Goal: Task Accomplishment & Management: Use online tool/utility

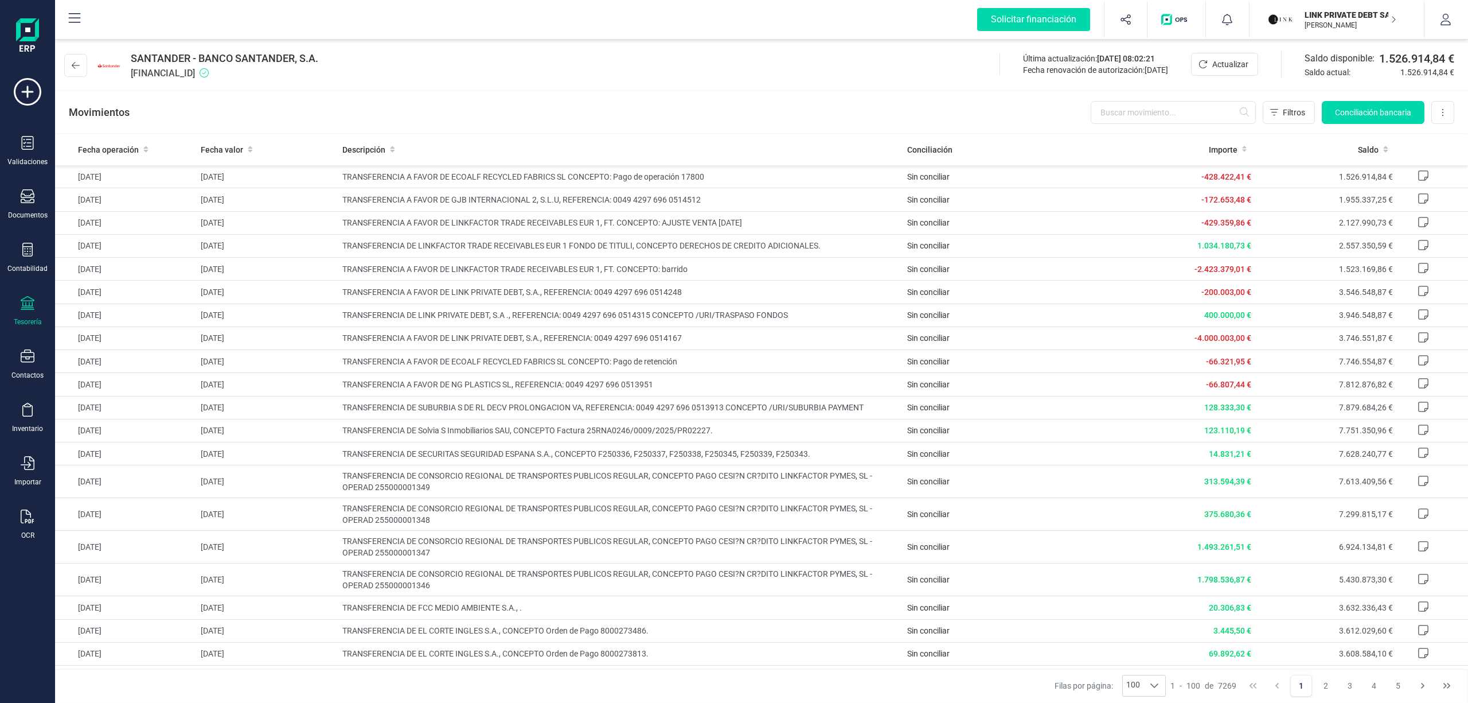
scroll to position [462, 0]
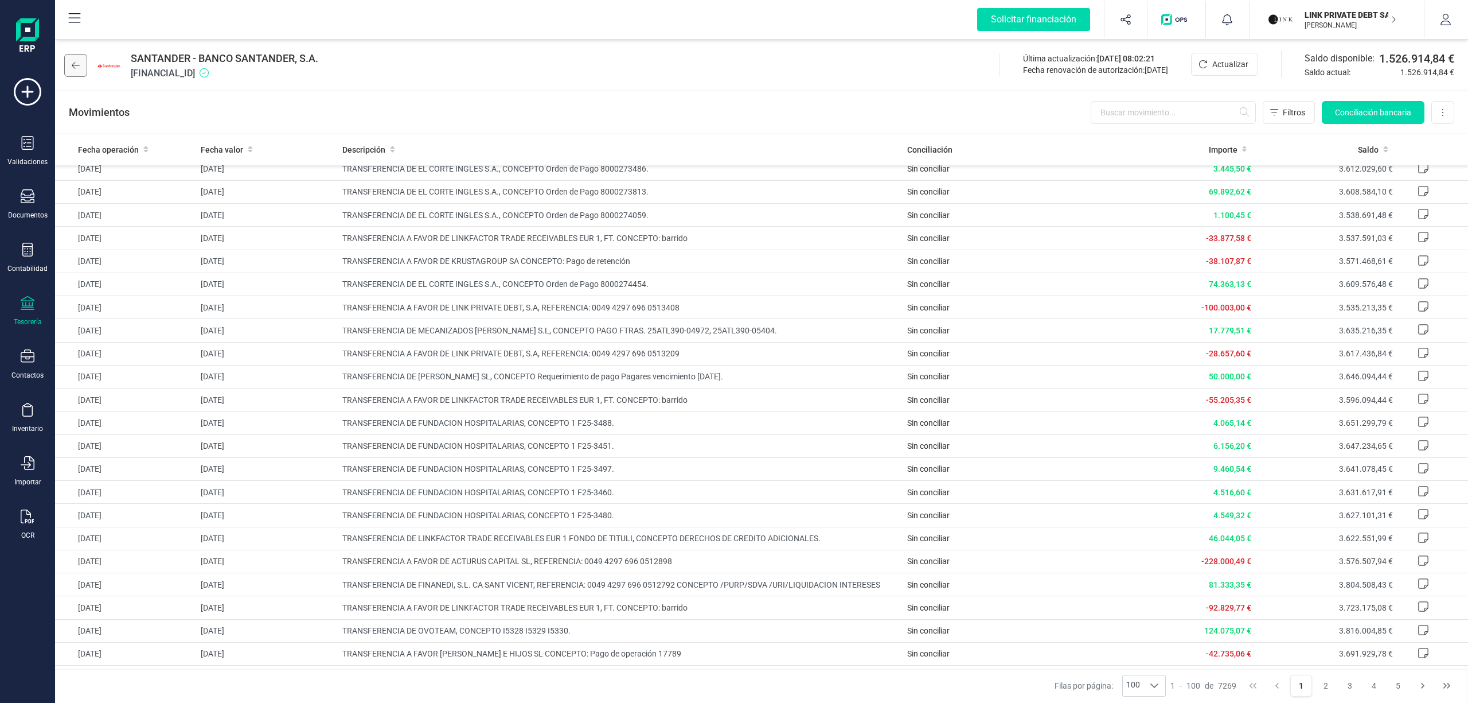
click at [69, 62] on button at bounding box center [75, 65] width 23 height 23
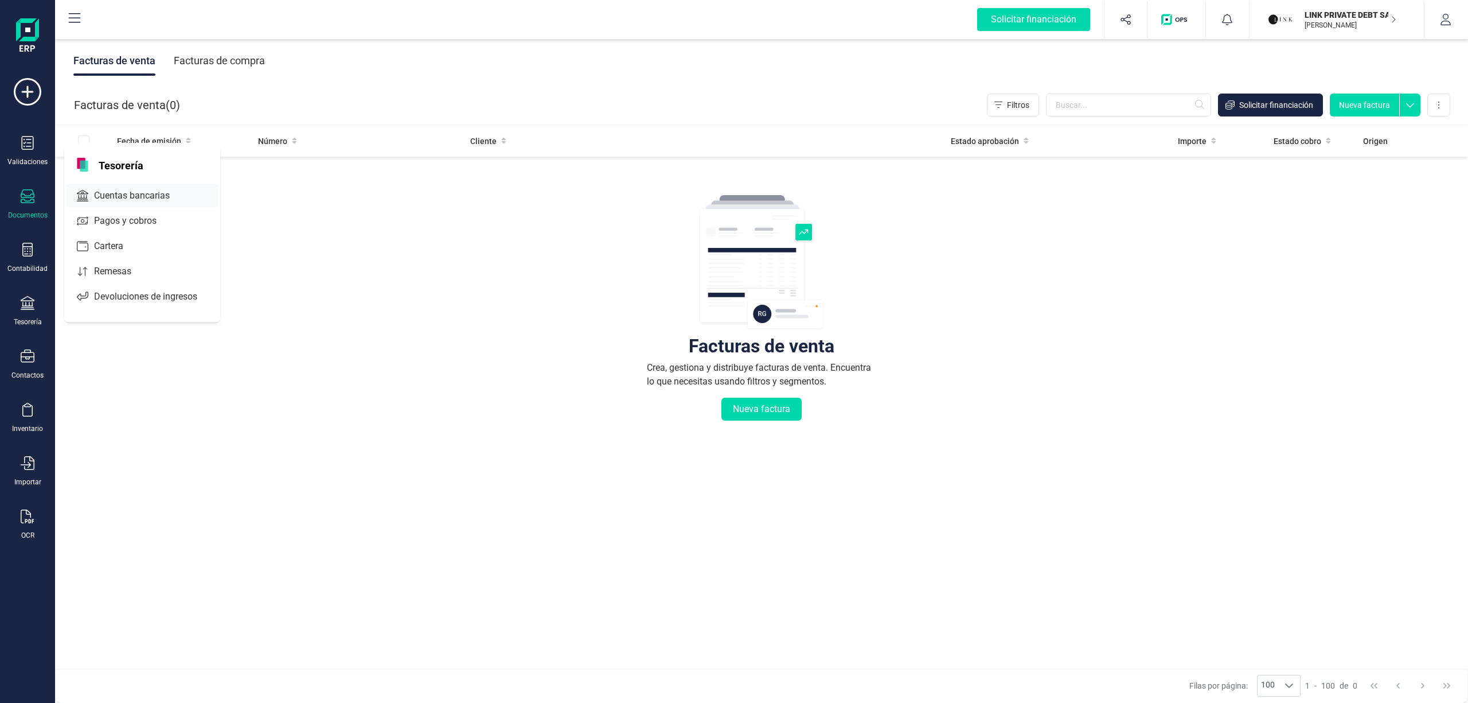
click at [111, 191] on span "Cuentas bancarias" at bounding box center [139, 196] width 101 height 14
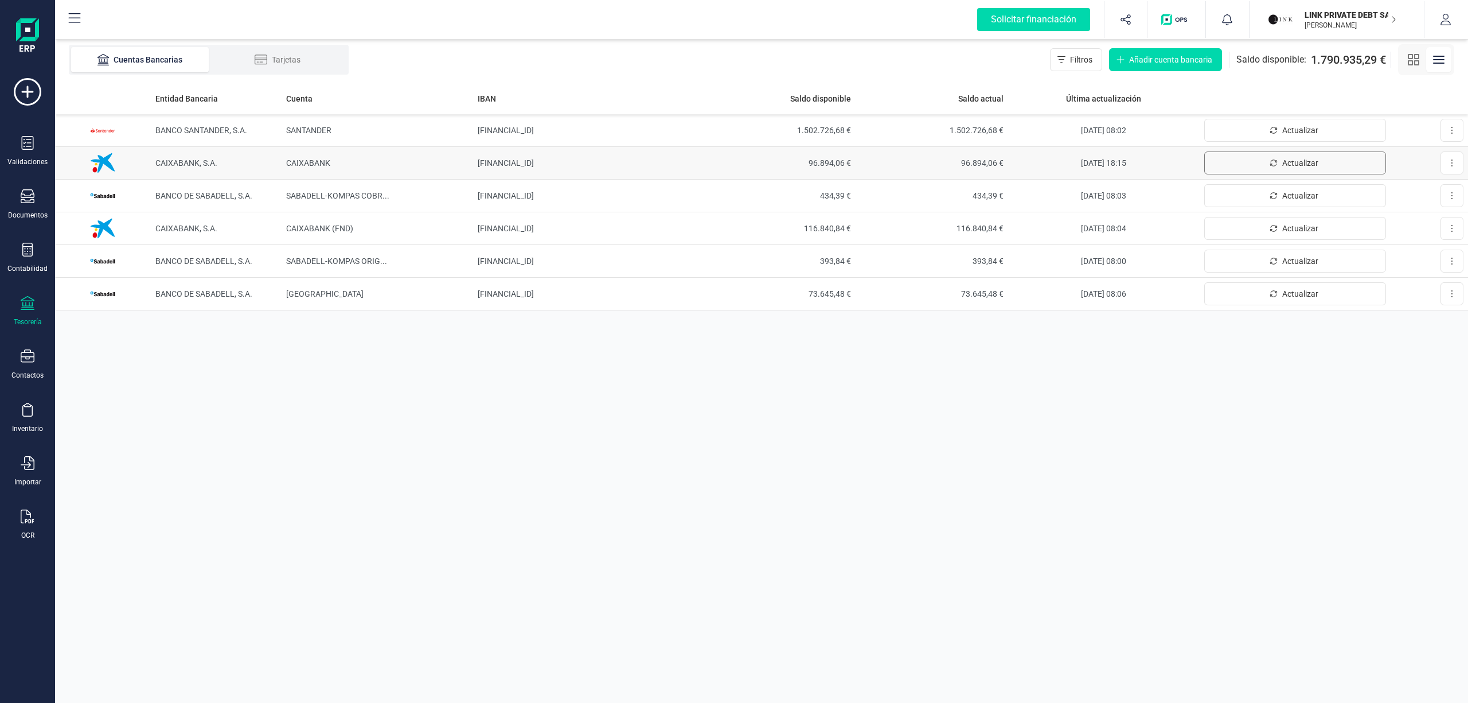
click at [1296, 163] on span "Actualizar" at bounding box center [1300, 162] width 36 height 11
click at [830, 124] on span "1.502.726,68 €" at bounding box center [779, 129] width 144 height 11
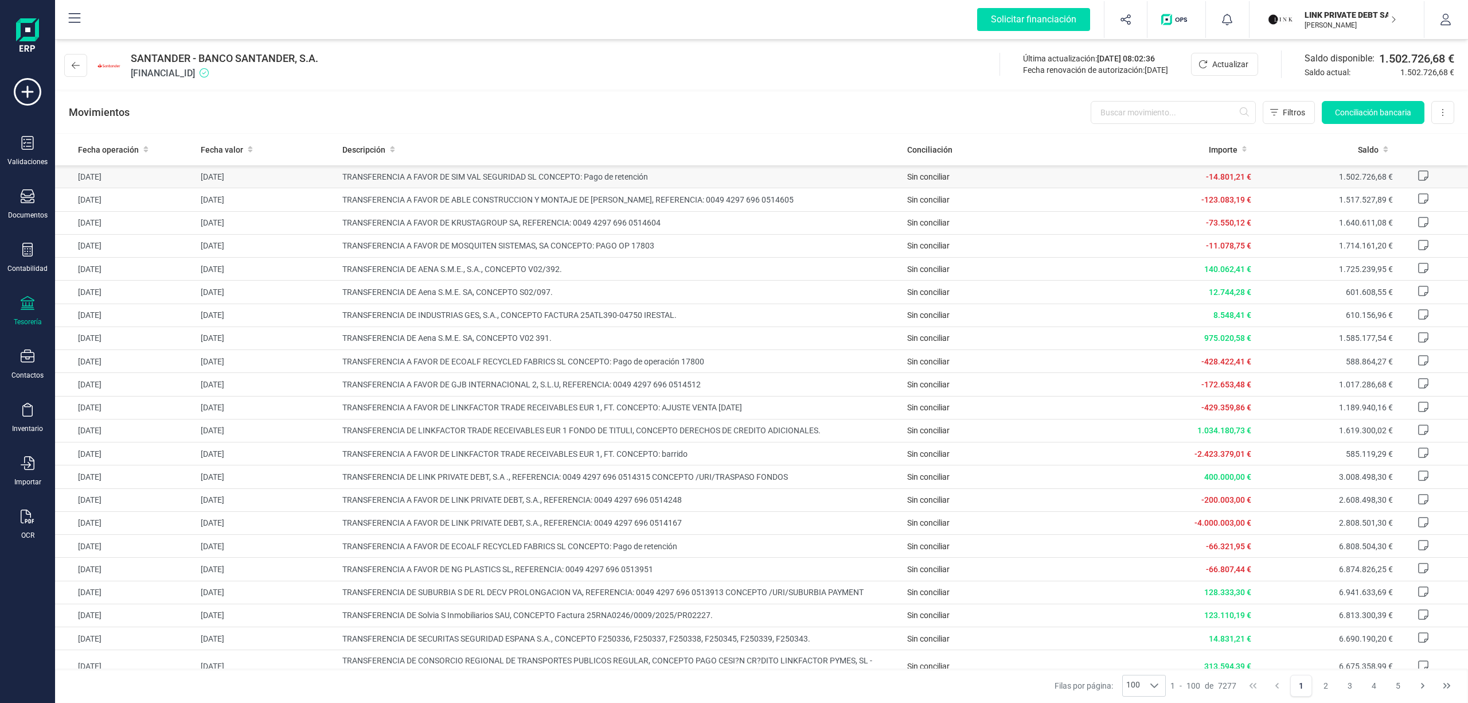
click at [1418, 178] on icon at bounding box center [1423, 175] width 11 height 11
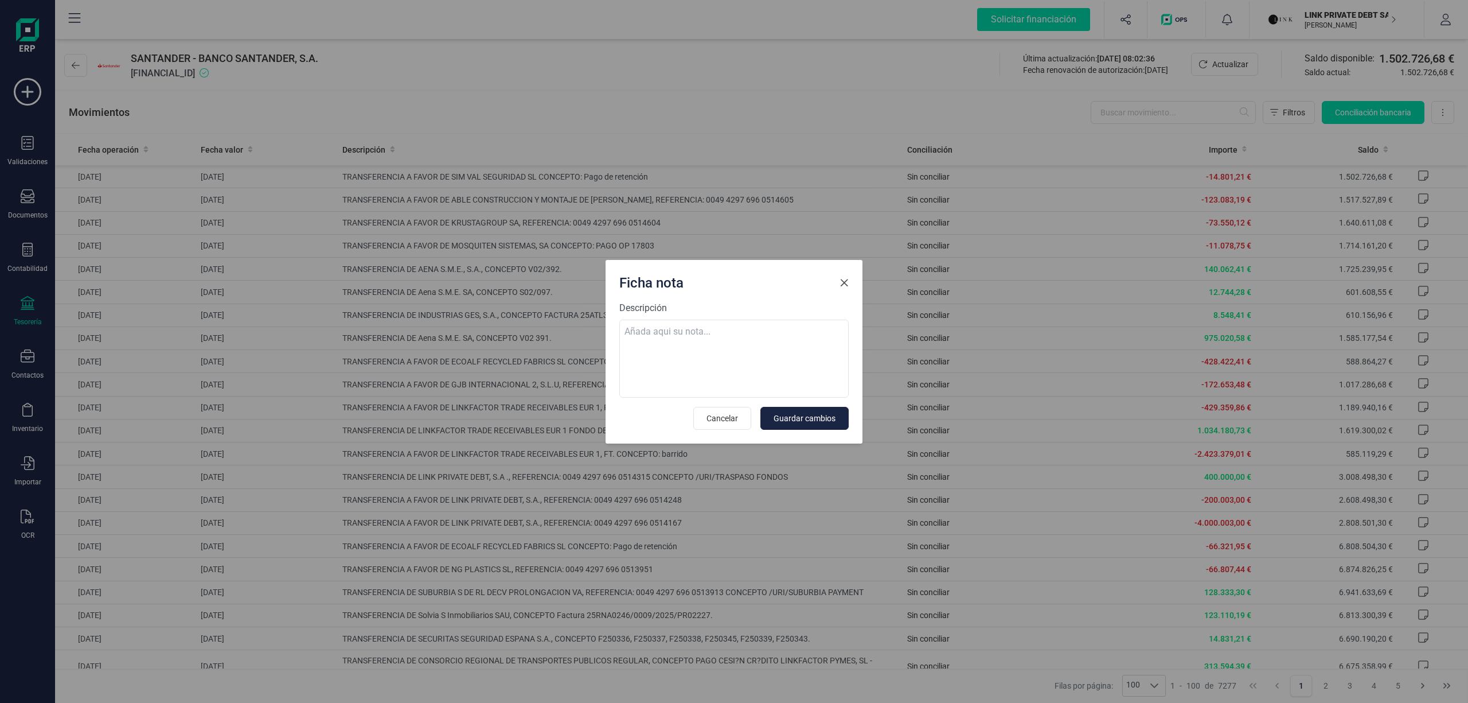
click at [844, 283] on span "Close" at bounding box center [844, 282] width 9 height 9
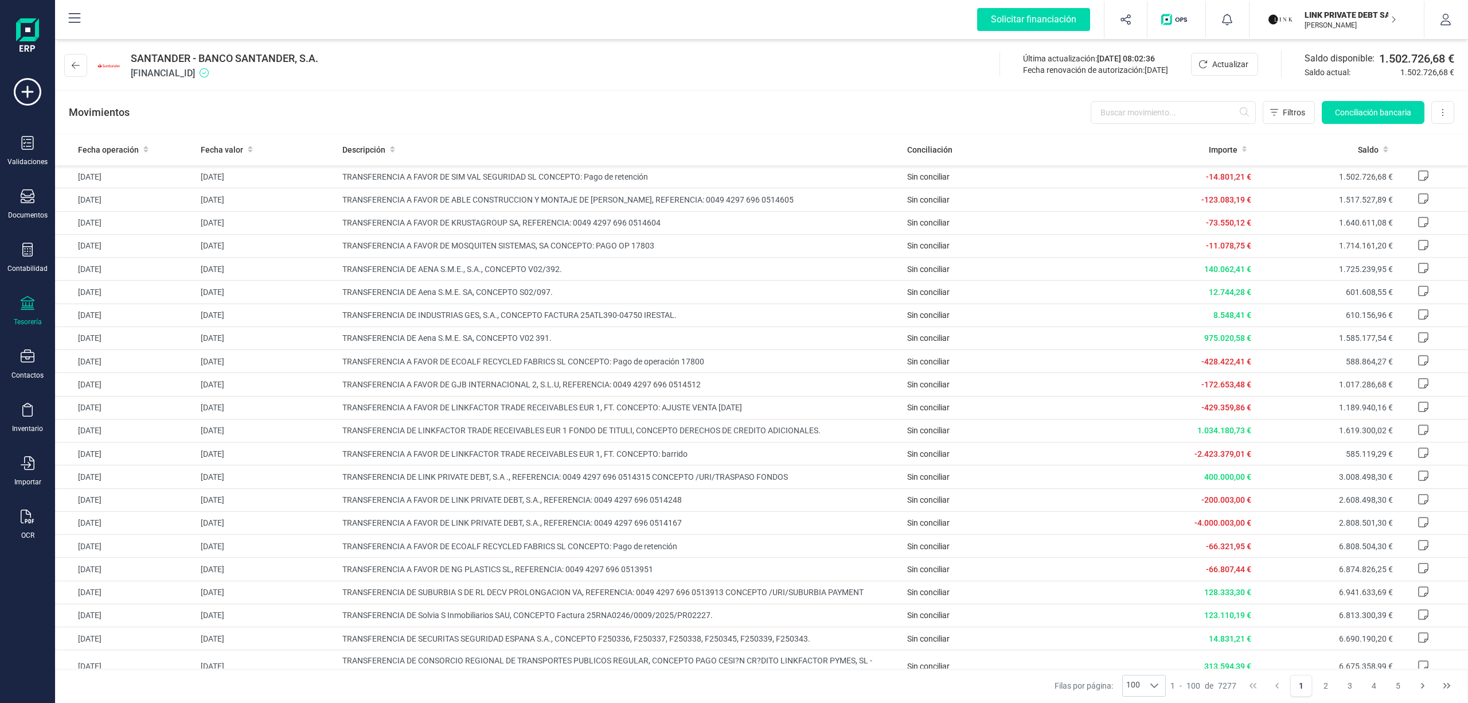
click at [1331, 21] on p "[PERSON_NAME]" at bounding box center [1351, 25] width 92 height 9
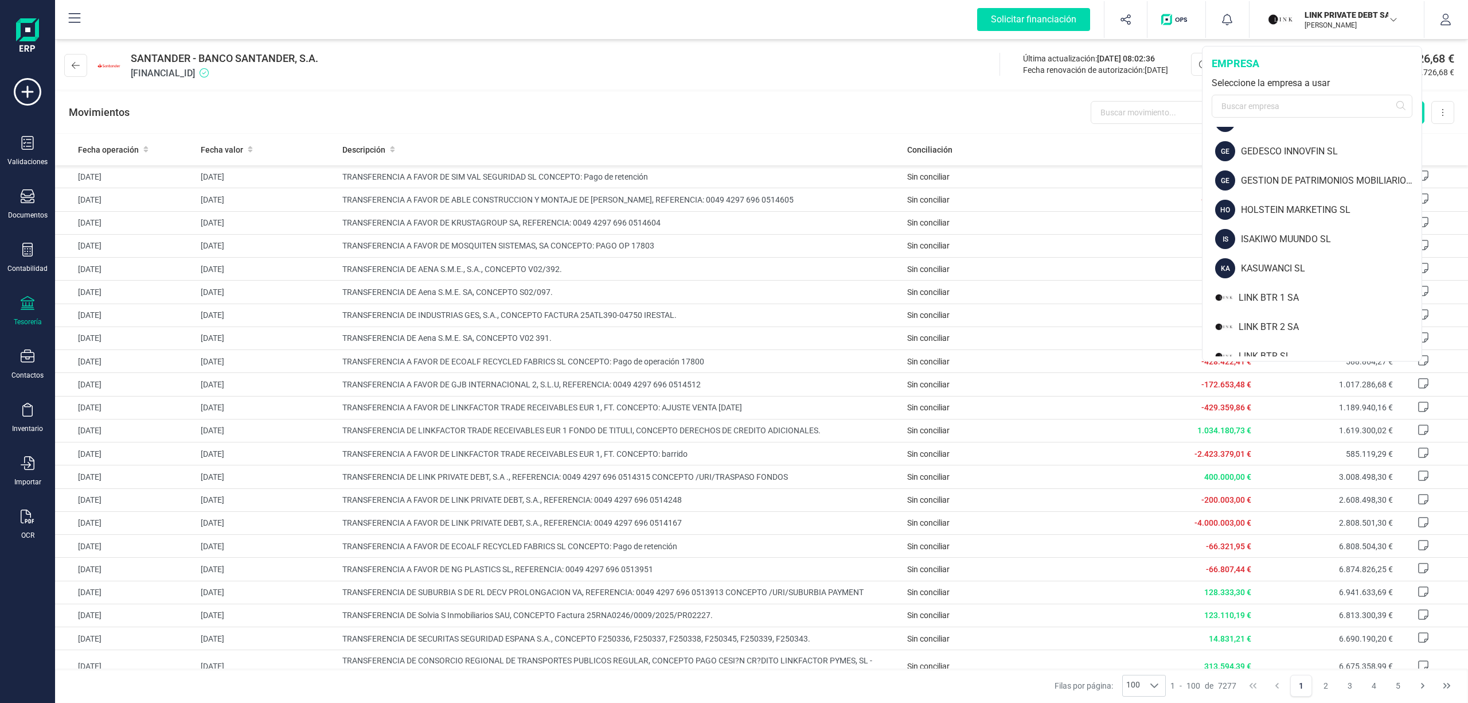
scroll to position [627, 0]
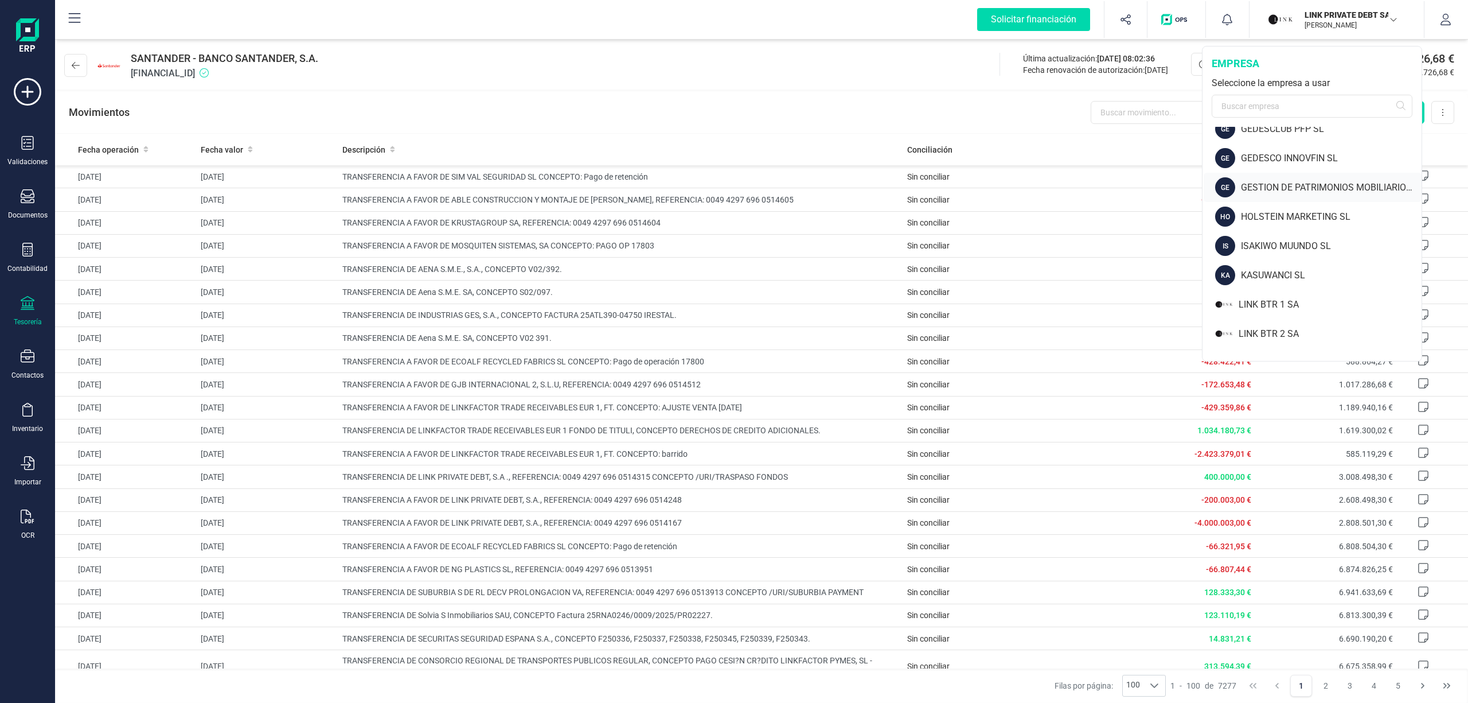
click at [1361, 184] on div "GESTION DE PATRIMONIOS MOBILIARIOS SOCIEDAD DE VALORES SA" at bounding box center [1331, 188] width 181 height 14
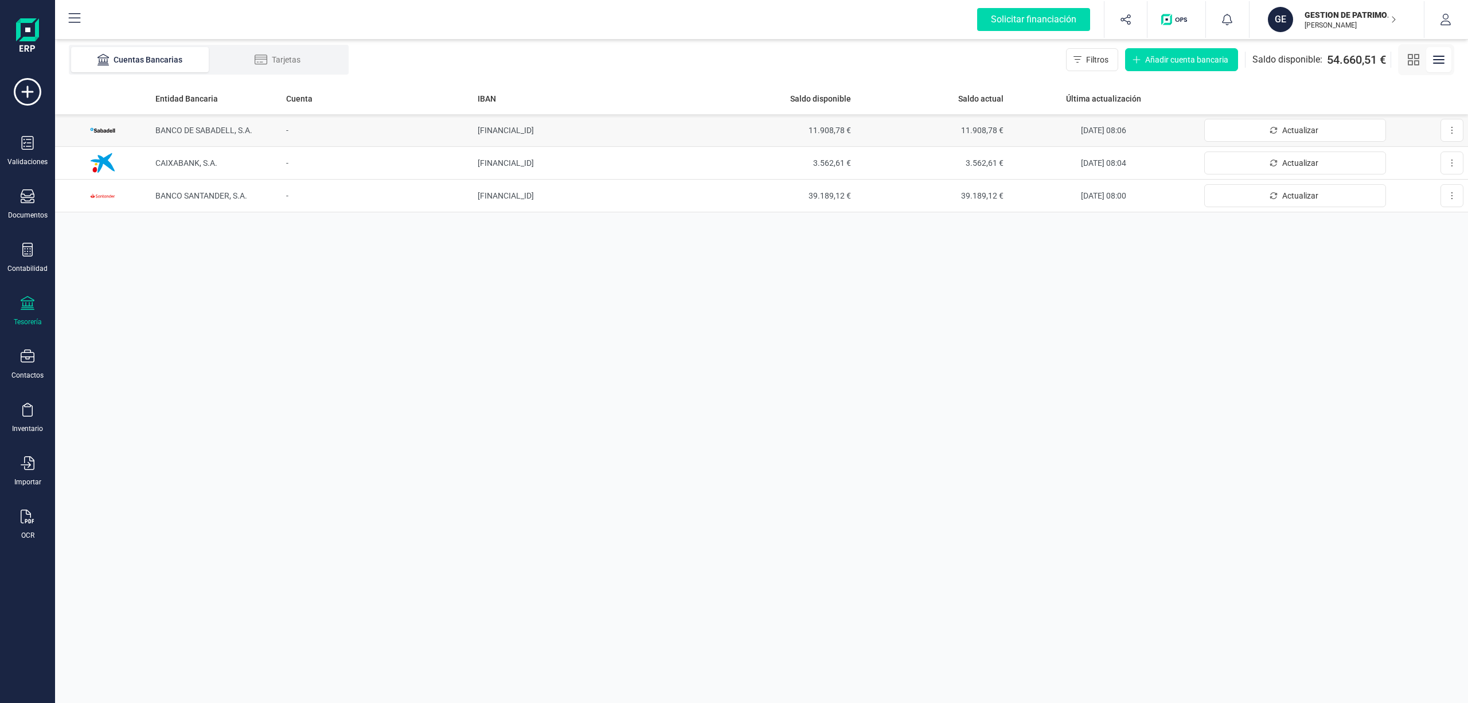
click at [514, 127] on td "[FINANCIAL_ID]" at bounding box center [587, 130] width 229 height 33
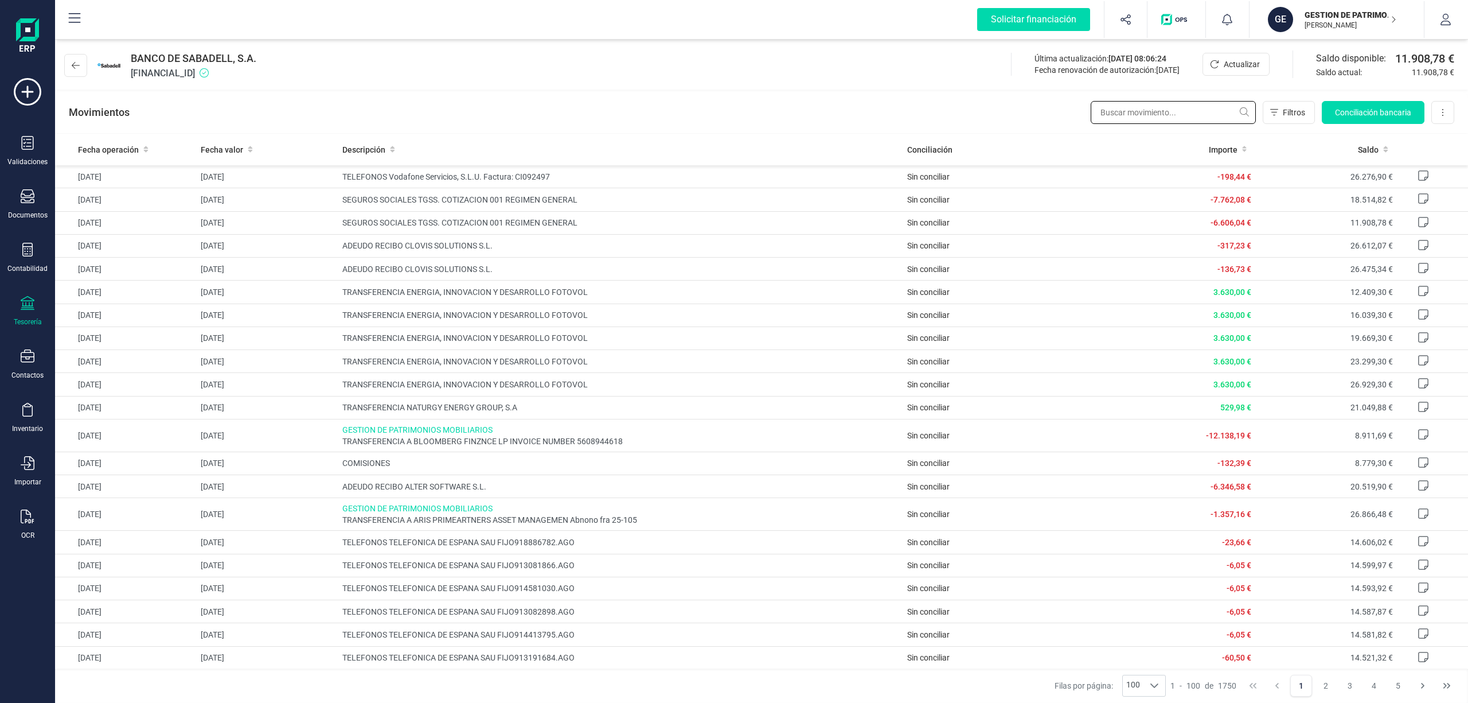
click at [1119, 111] on input "text" at bounding box center [1173, 112] width 165 height 23
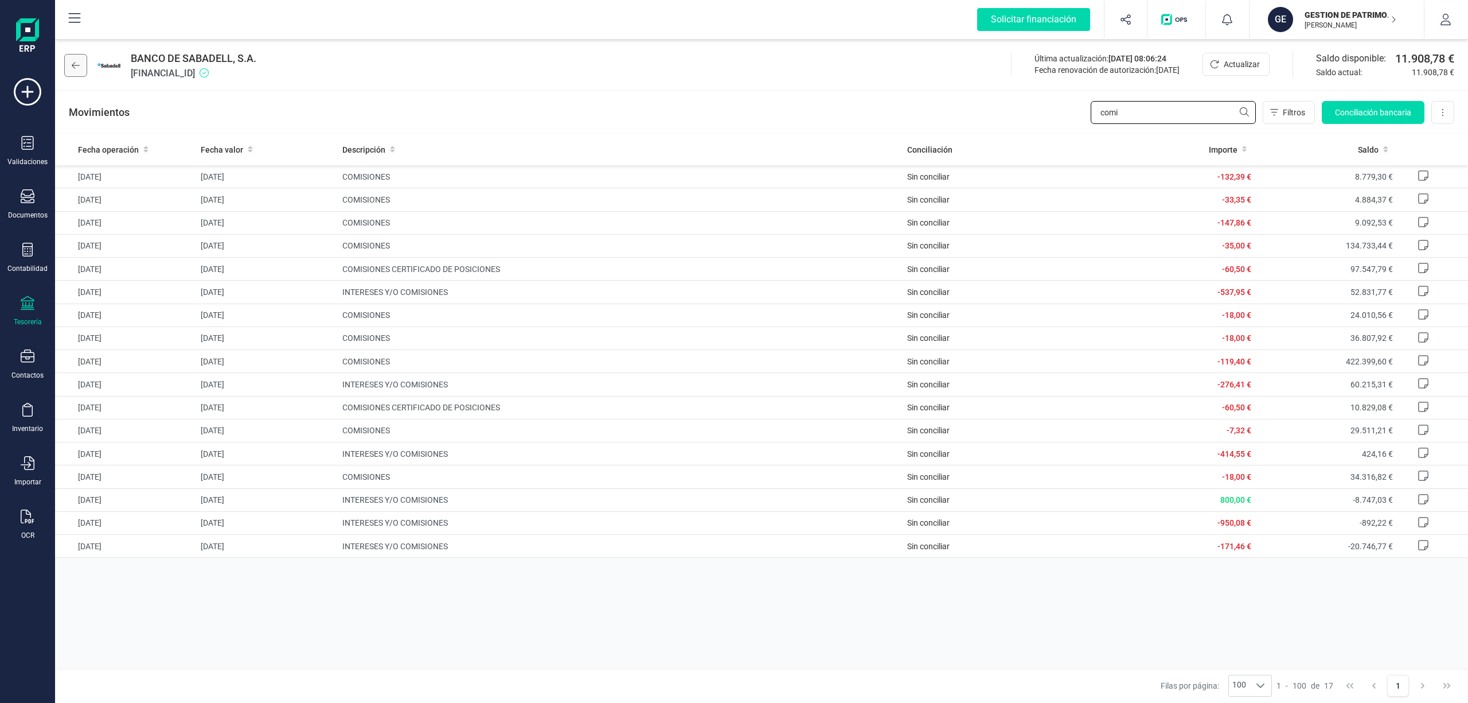
type input "comi"
click at [73, 56] on button at bounding box center [75, 65] width 23 height 23
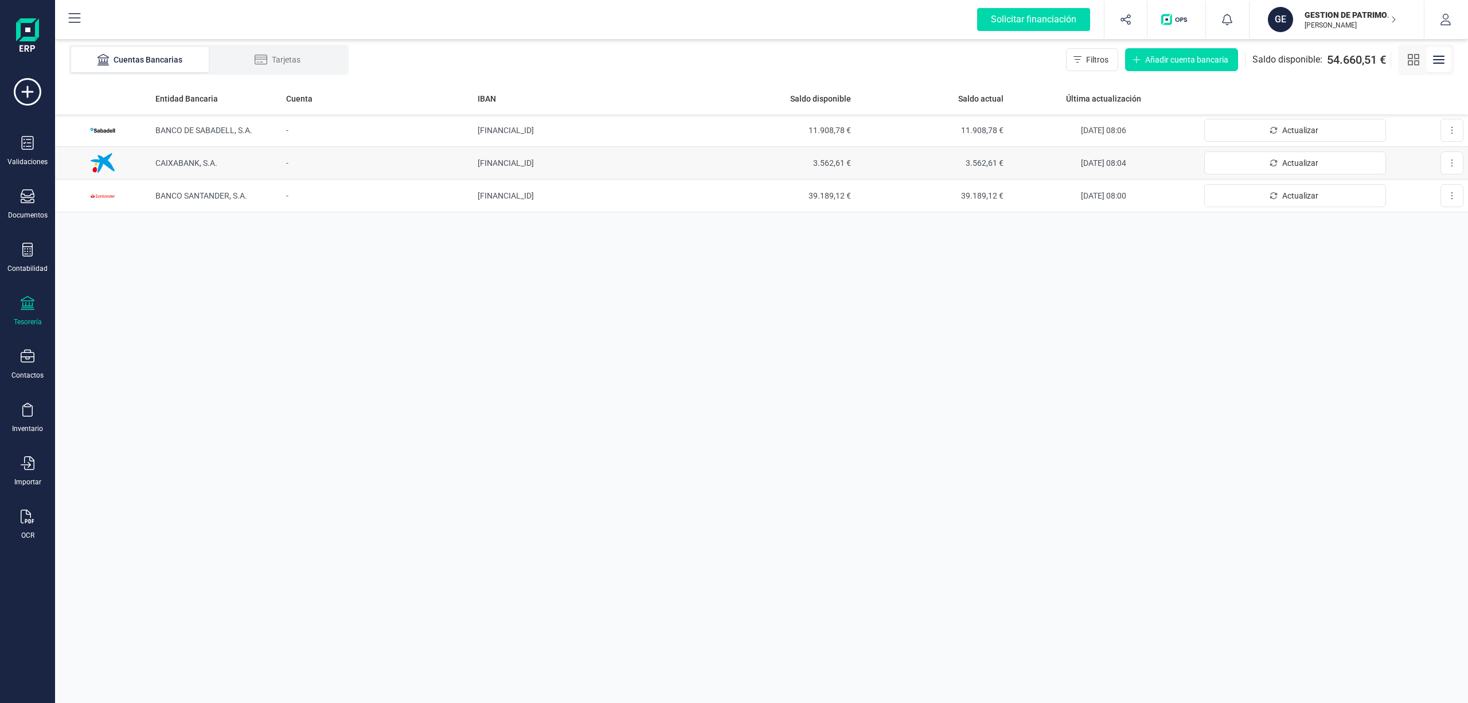
click at [184, 157] on td "CAIXABANK, S.A." at bounding box center [216, 163] width 131 height 33
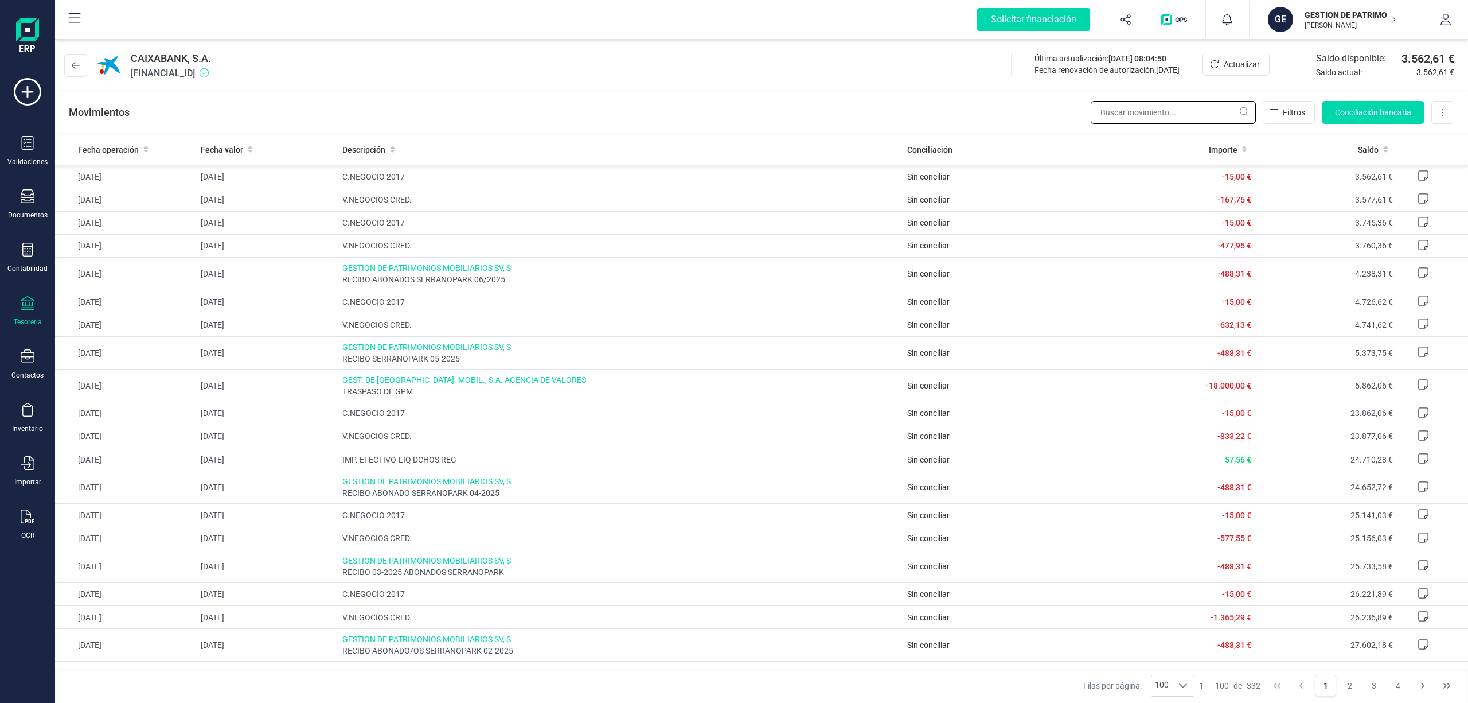
click at [1195, 110] on input "text" at bounding box center [1173, 112] width 165 height 23
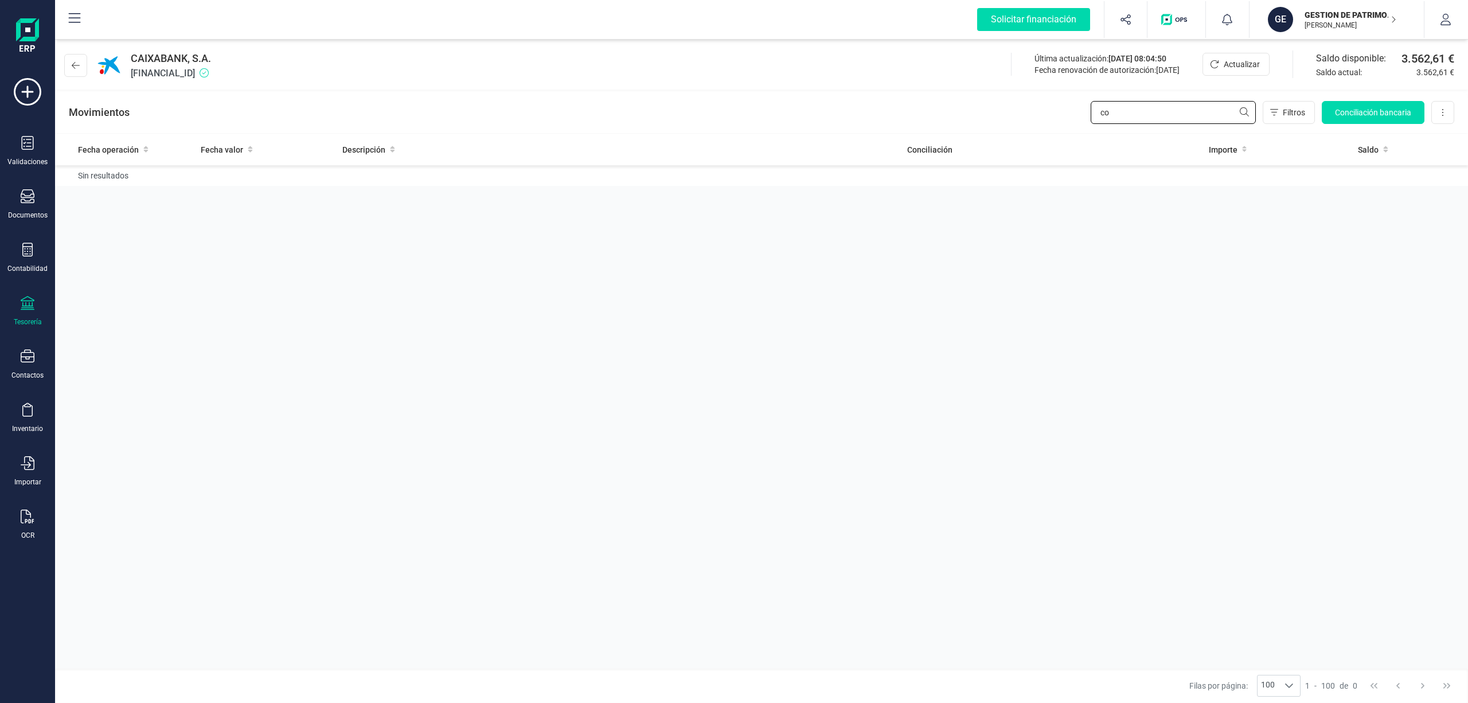
type input "c"
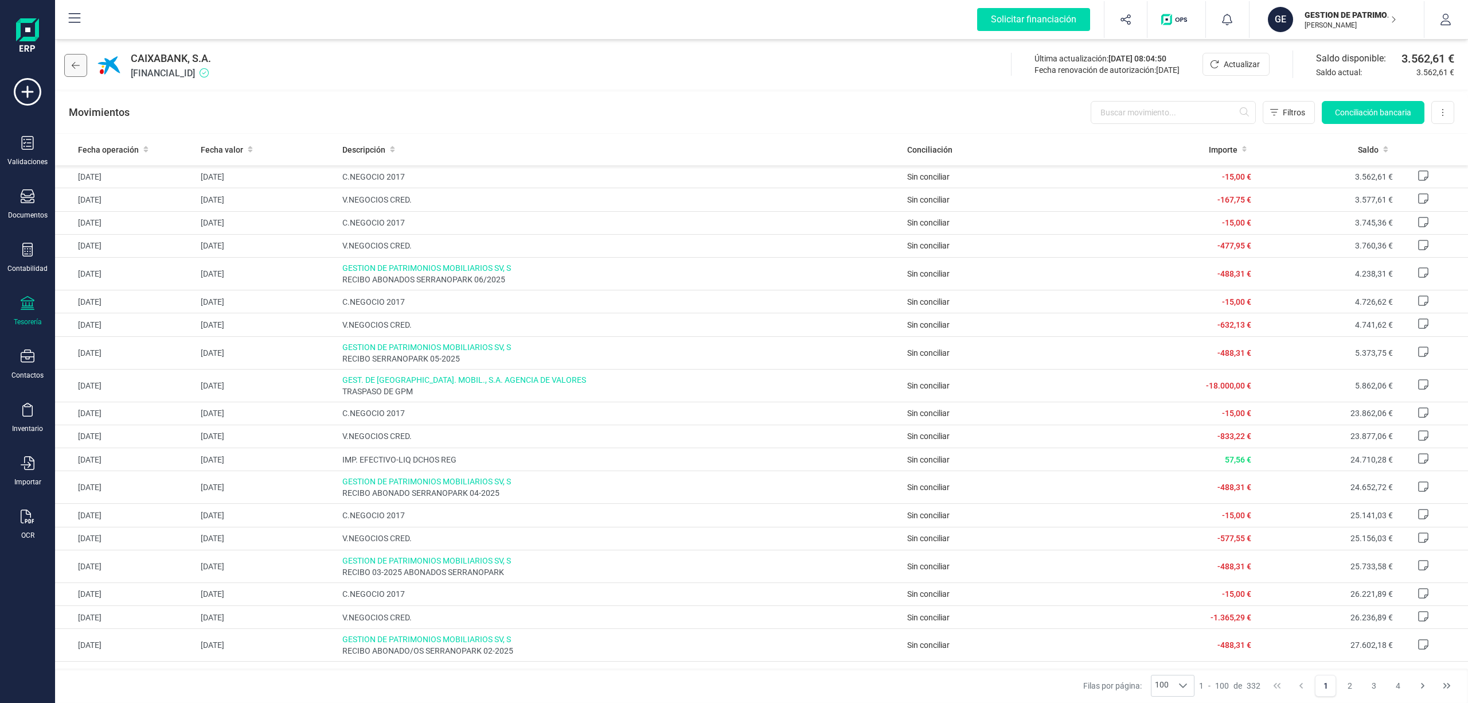
click at [78, 64] on icon at bounding box center [76, 65] width 8 height 9
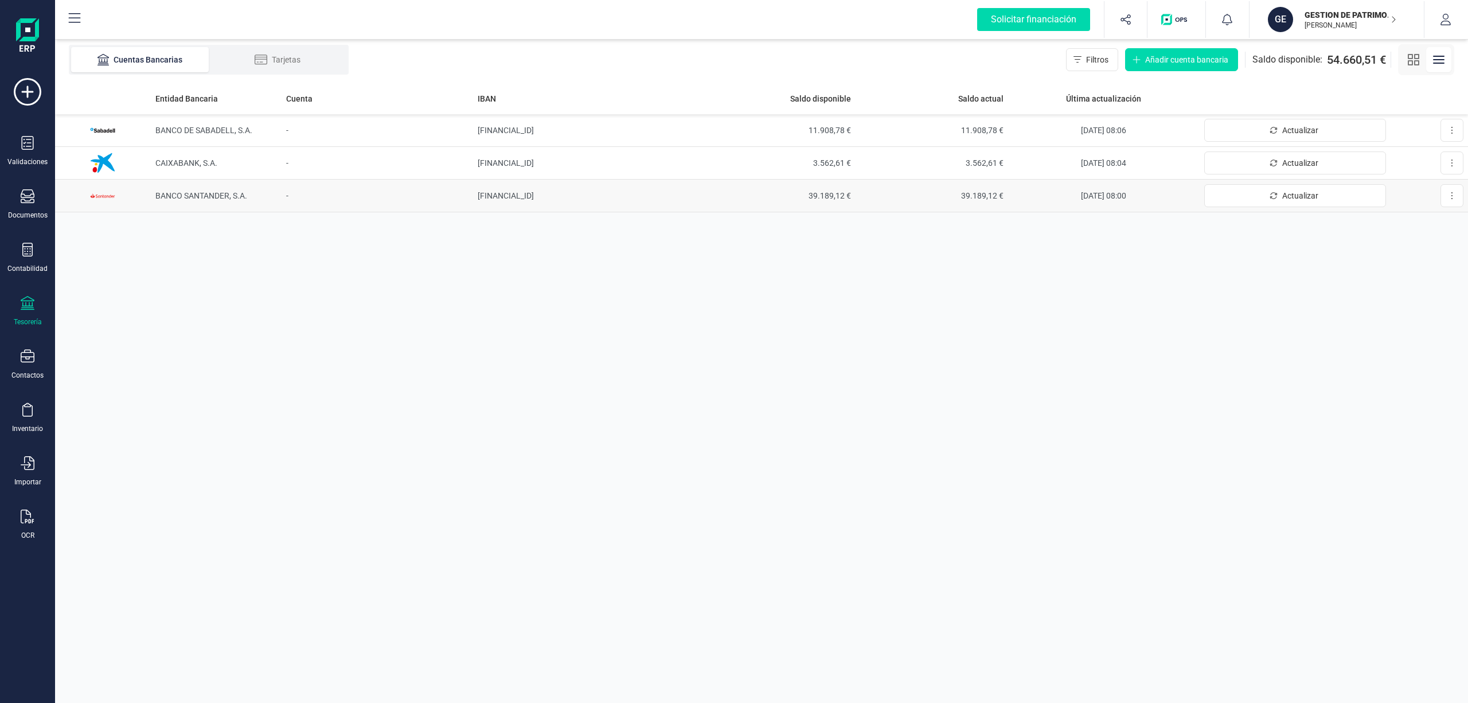
click at [973, 200] on span "39.189,12 €" at bounding box center [932, 195] width 144 height 11
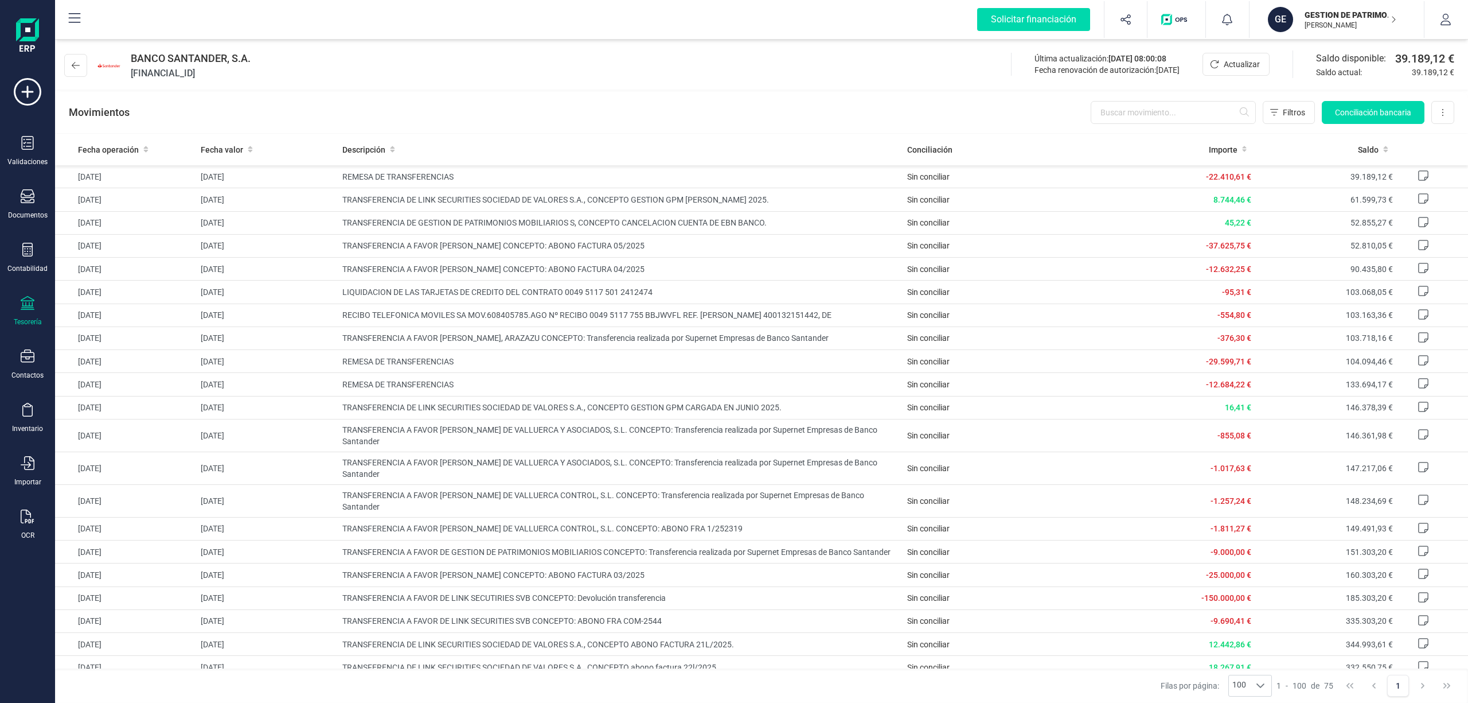
click at [1318, 18] on p "GESTION DE PATRIMONIOS MOBILIARIOS SOCIEDAD DE VALORES SA" at bounding box center [1351, 14] width 92 height 11
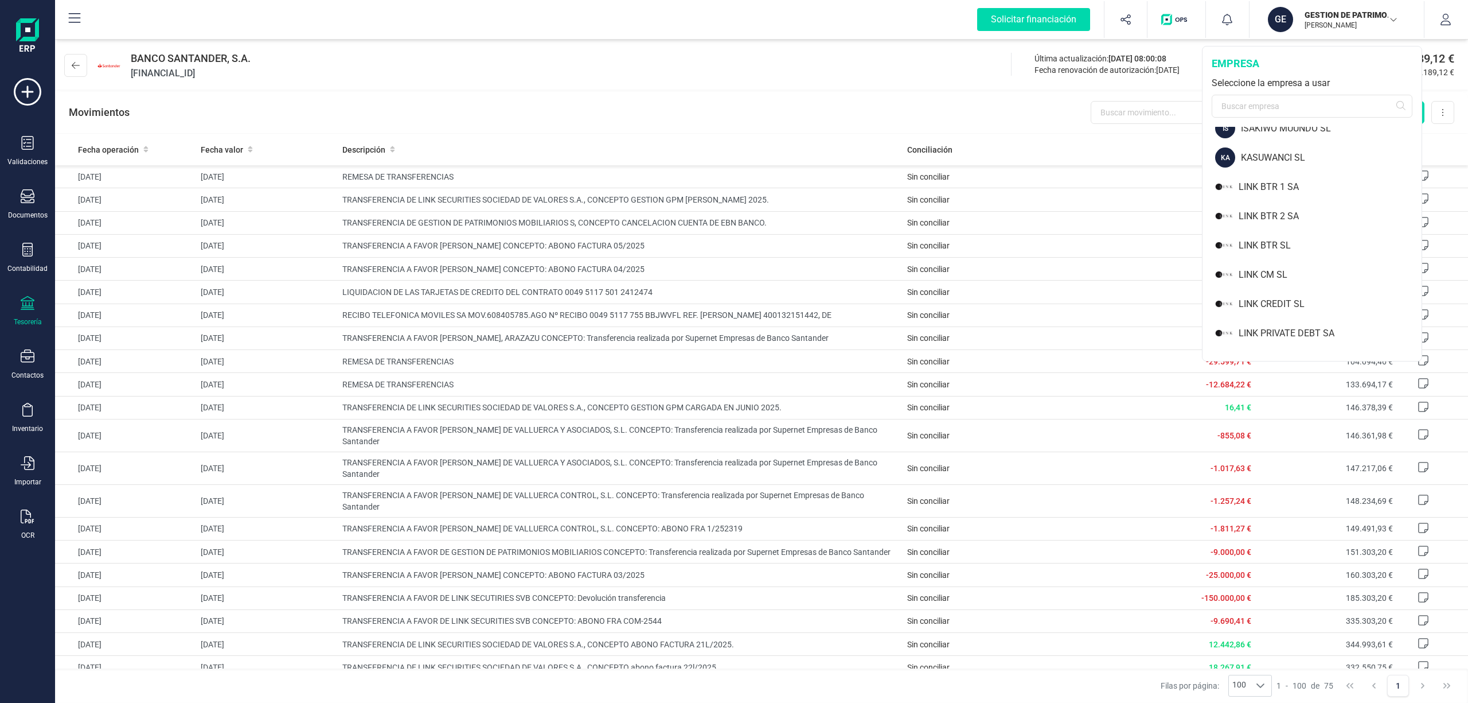
scroll to position [751, 0]
click at [1276, 269] on div "LINK CM SL" at bounding box center [1330, 268] width 183 height 14
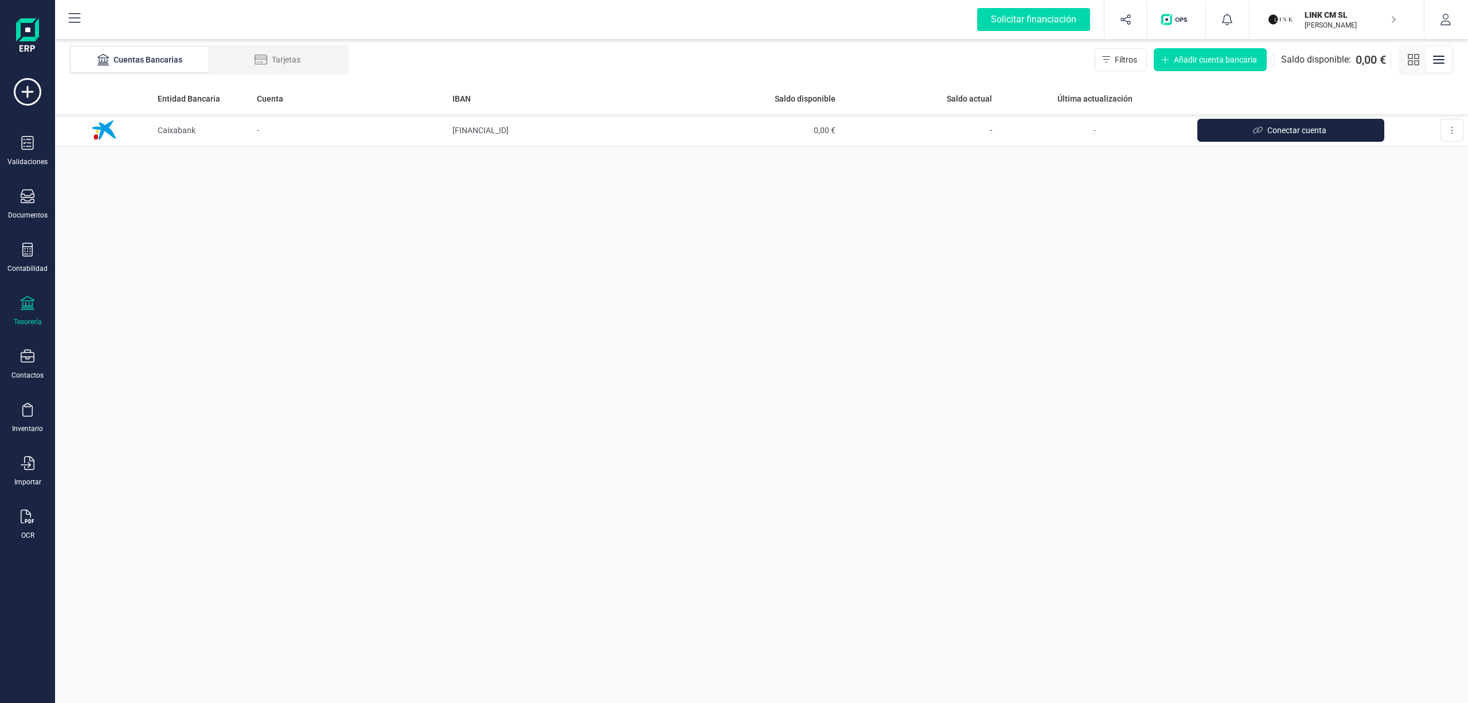
click at [1318, 10] on p "LINK CM SL" at bounding box center [1351, 14] width 92 height 11
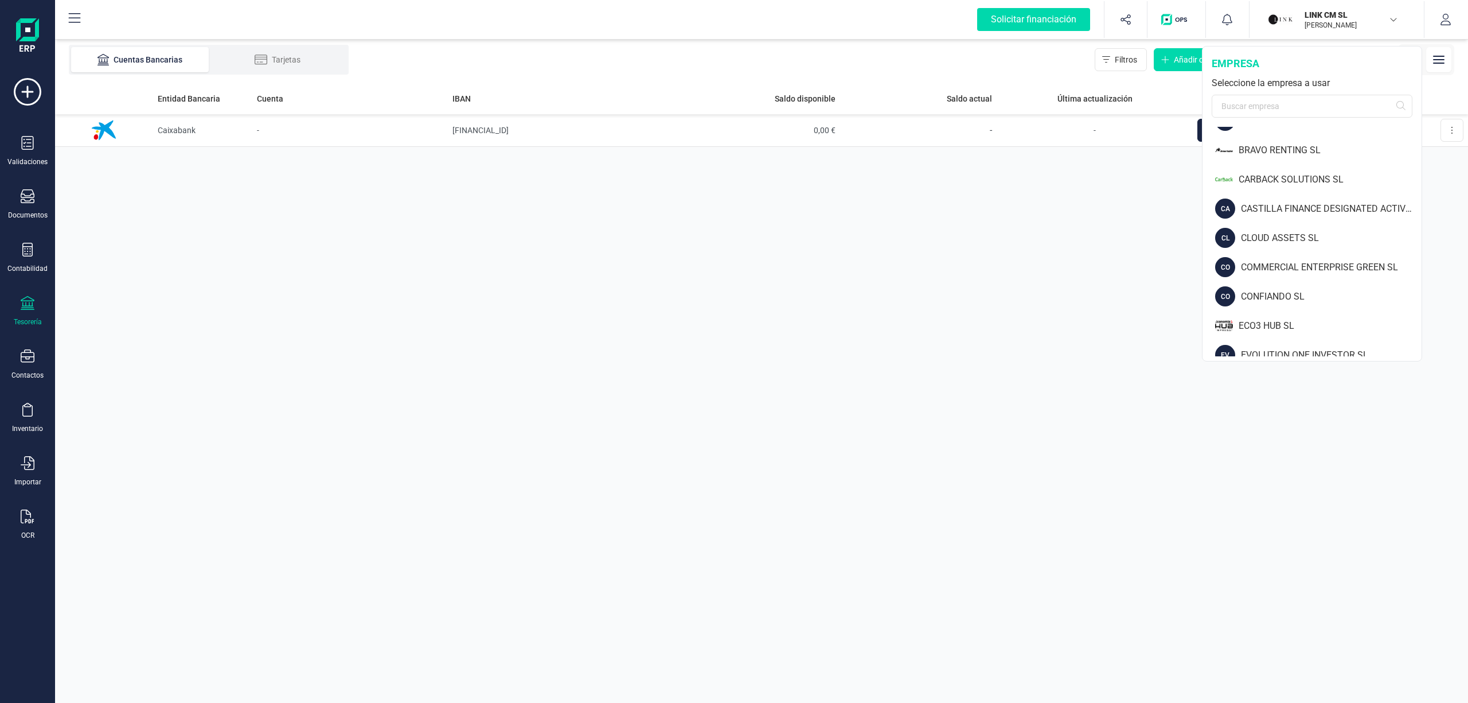
scroll to position [262, 0]
click at [1278, 320] on div "ECO3 HUB SL" at bounding box center [1330, 319] width 183 height 14
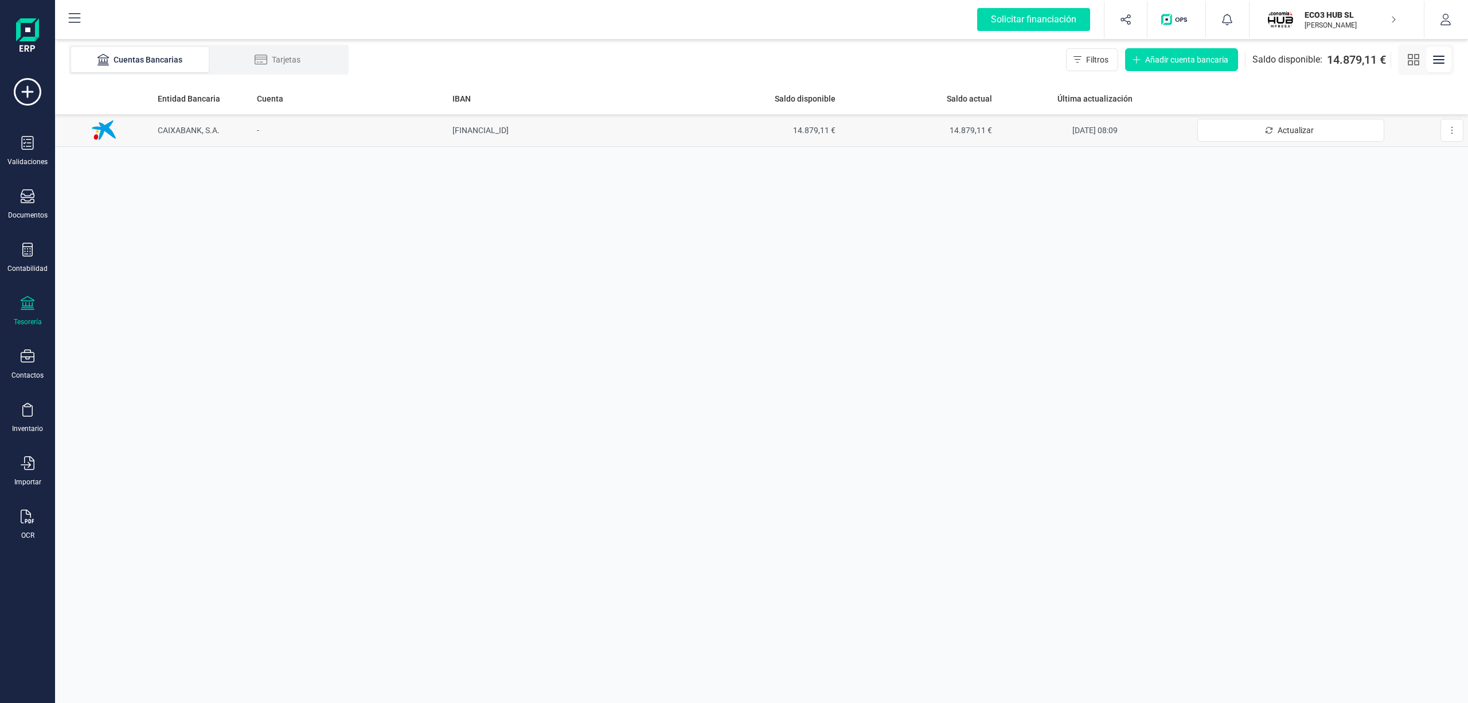
click at [475, 126] on td "[FINANCIAL_ID]" at bounding box center [565, 130] width 235 height 33
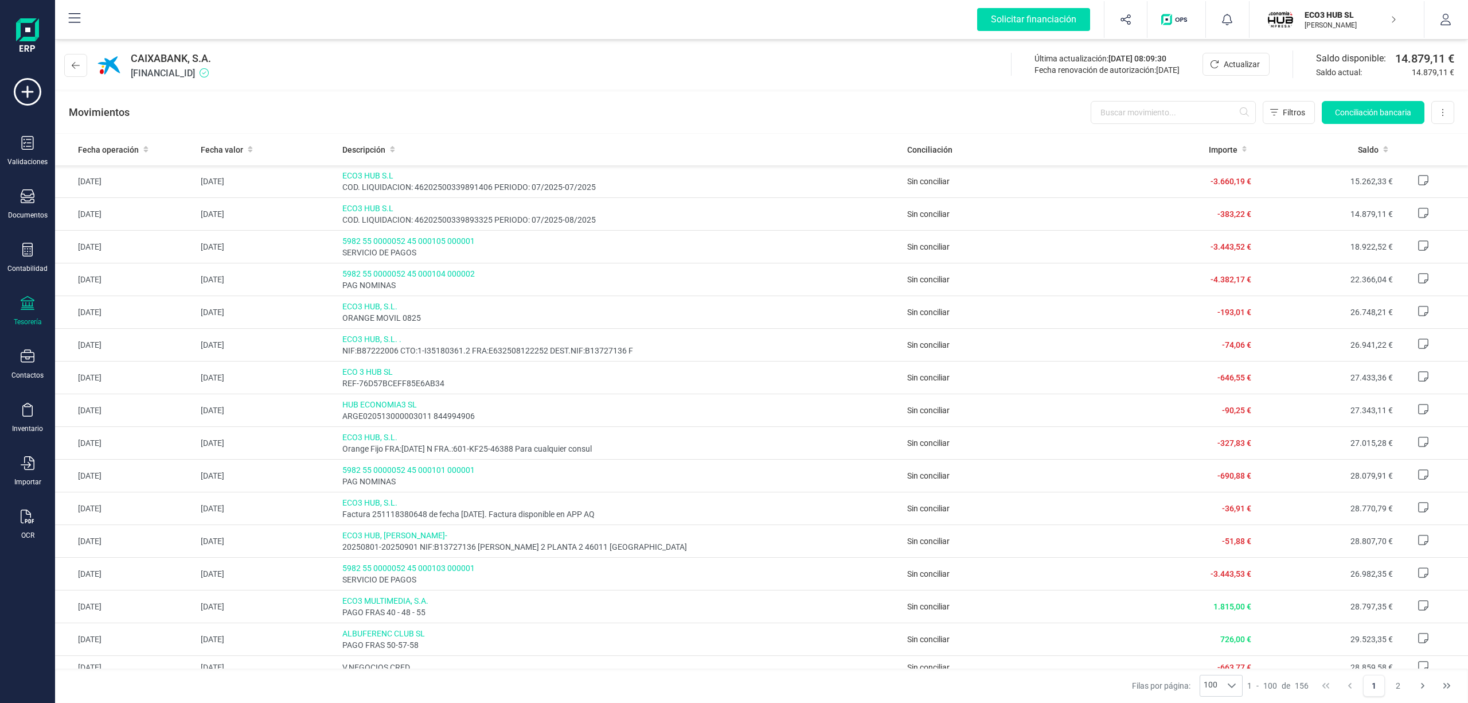
click at [1318, 10] on p "ECO3 HUB SL" at bounding box center [1351, 14] width 92 height 11
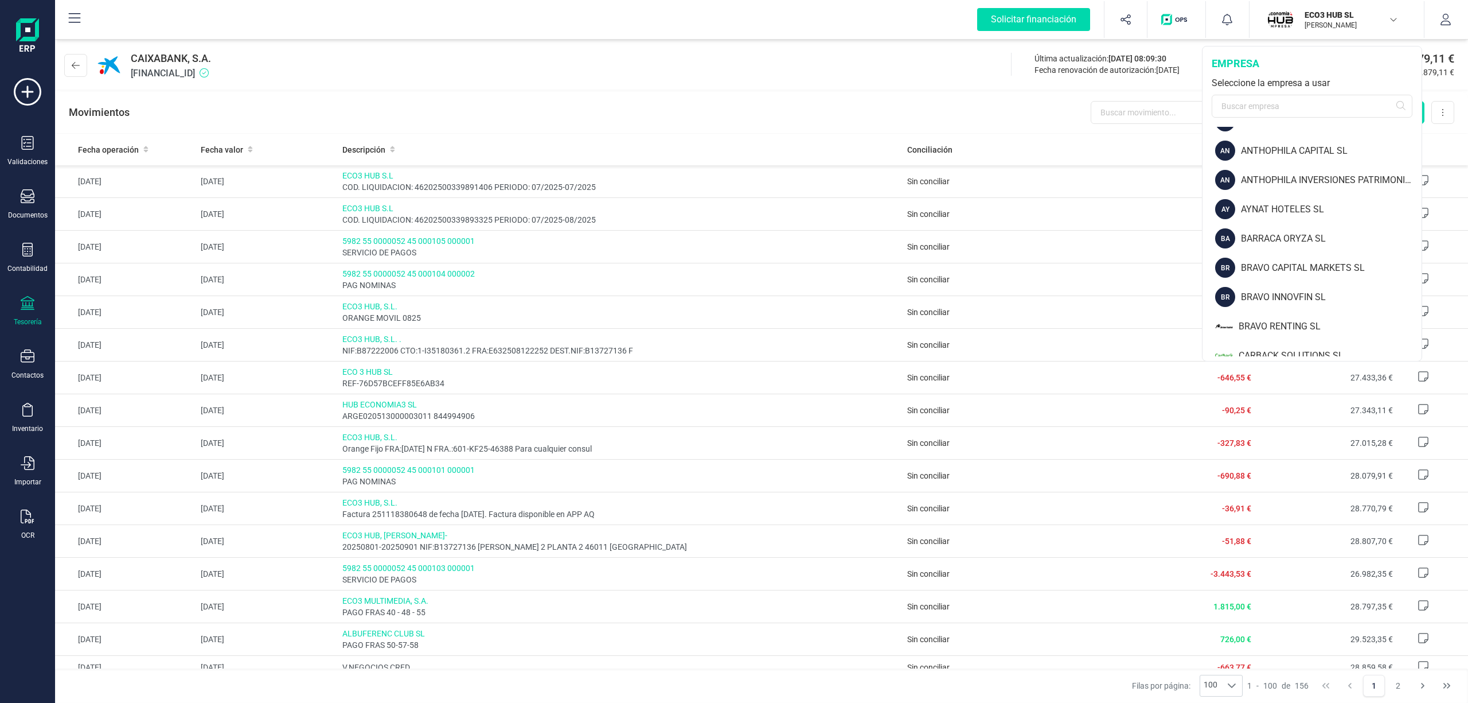
scroll to position [19, 0]
click at [1285, 186] on div "ALBUFERENC CLUB SL." at bounding box center [1331, 181] width 181 height 14
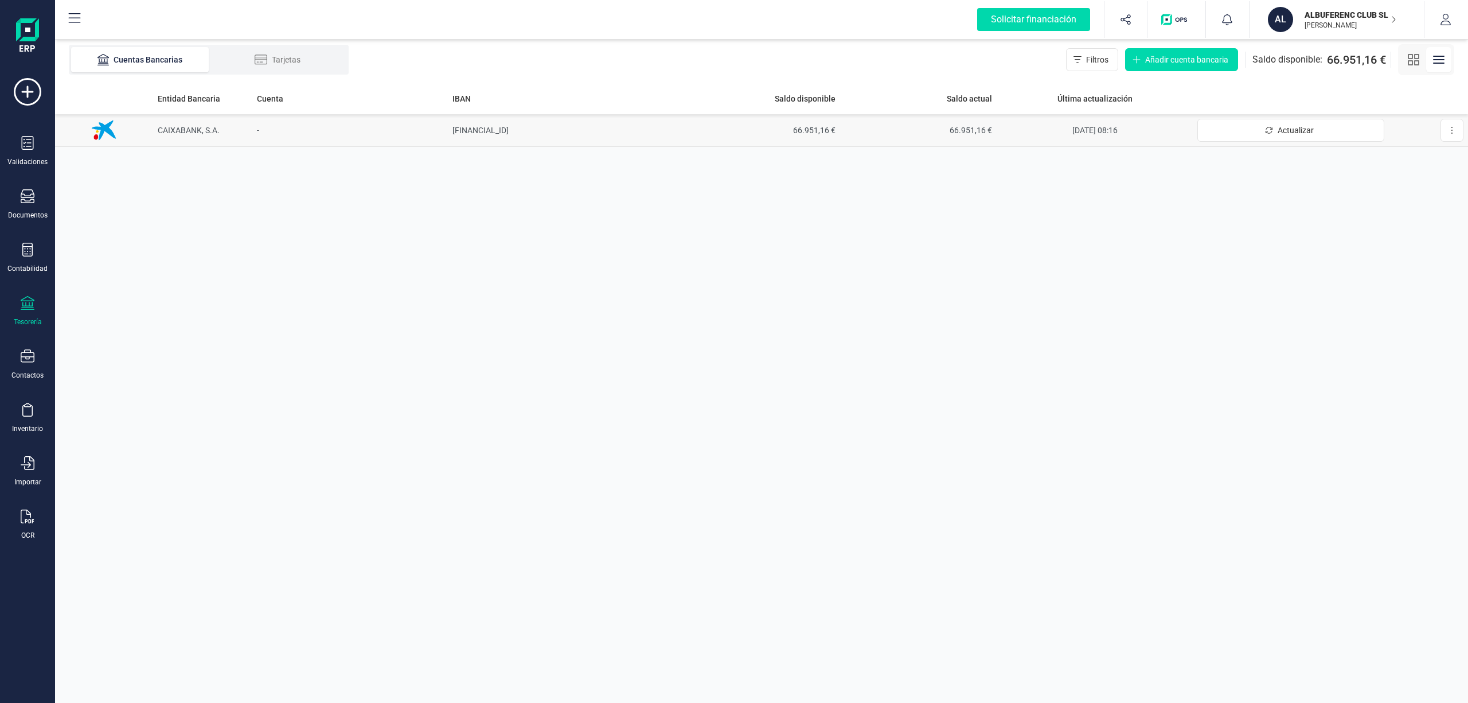
click at [468, 127] on td "[FINANCIAL_ID]" at bounding box center [565, 130] width 235 height 33
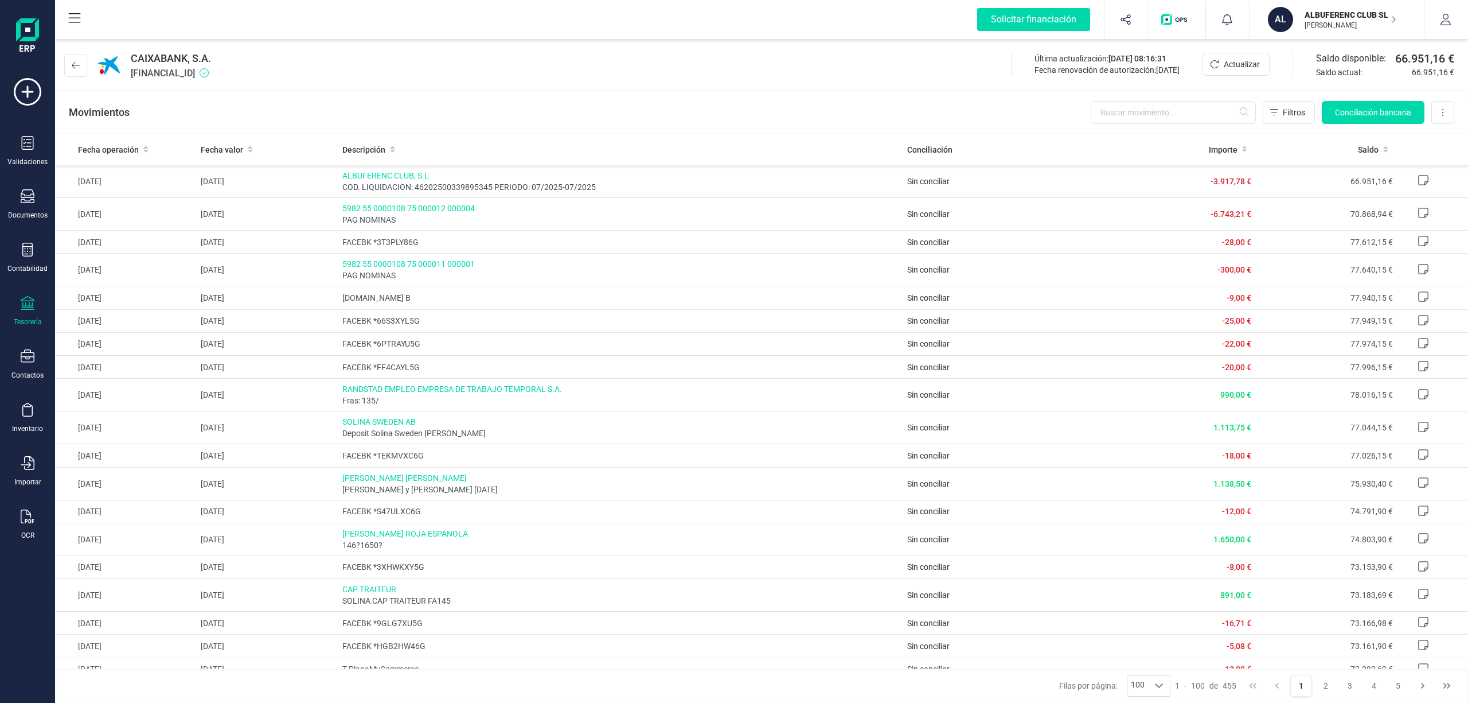
click at [1322, 24] on p "[PERSON_NAME]" at bounding box center [1351, 25] width 92 height 9
click at [1423, 163] on th at bounding box center [1433, 150] width 71 height 32
click at [1369, 17] on p "ALBUFERENC CLUB SL." at bounding box center [1351, 14] width 92 height 11
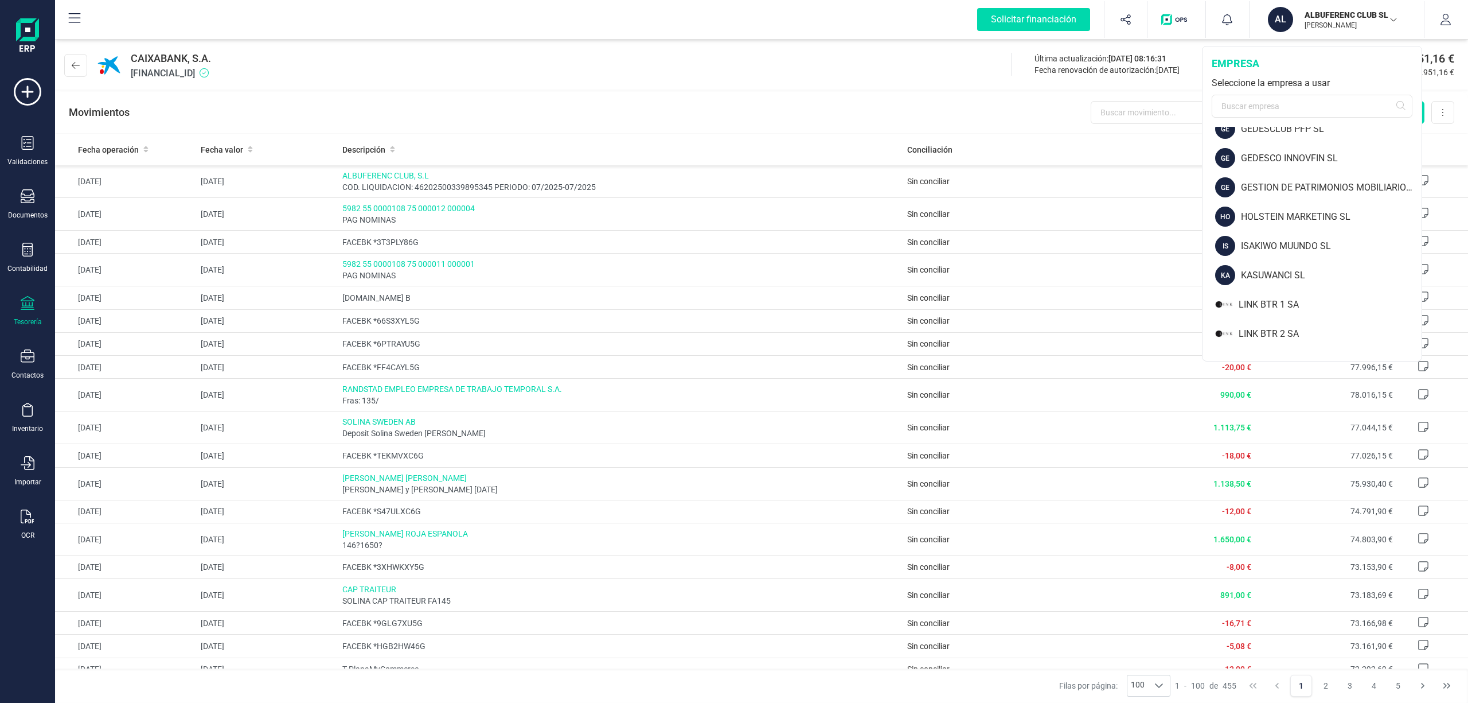
scroll to position [641, 0]
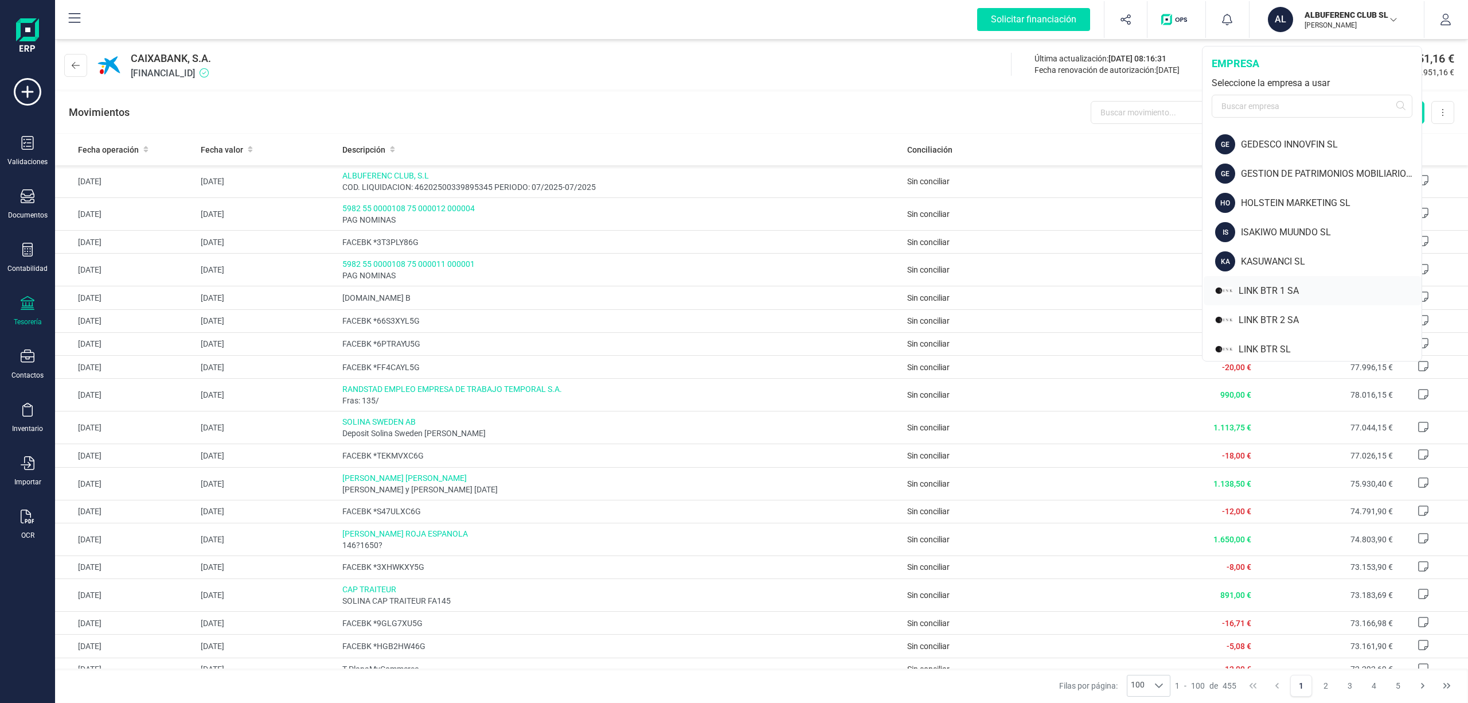
click at [1266, 292] on div "LINK BTR 1 SA" at bounding box center [1330, 291] width 183 height 14
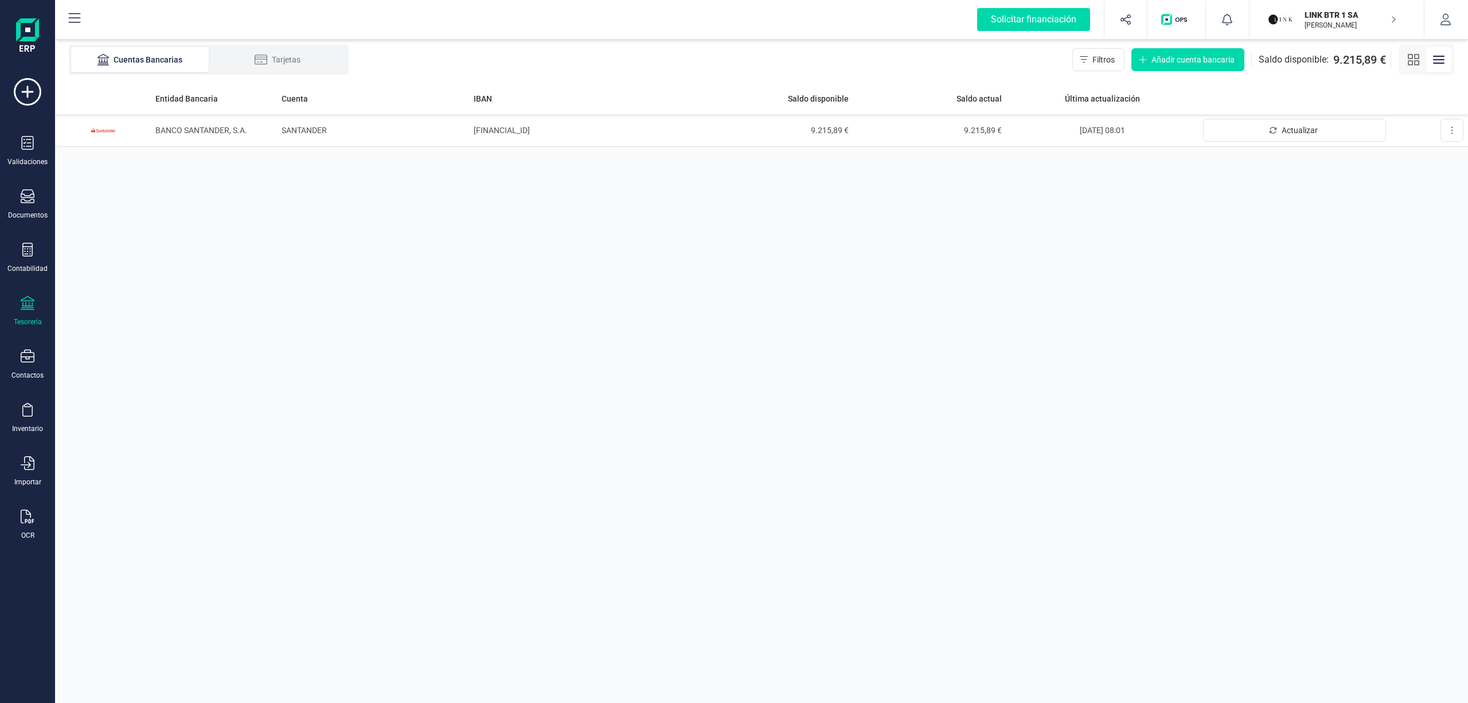
click at [1321, 14] on p "LINK BTR 1 SA" at bounding box center [1351, 14] width 92 height 11
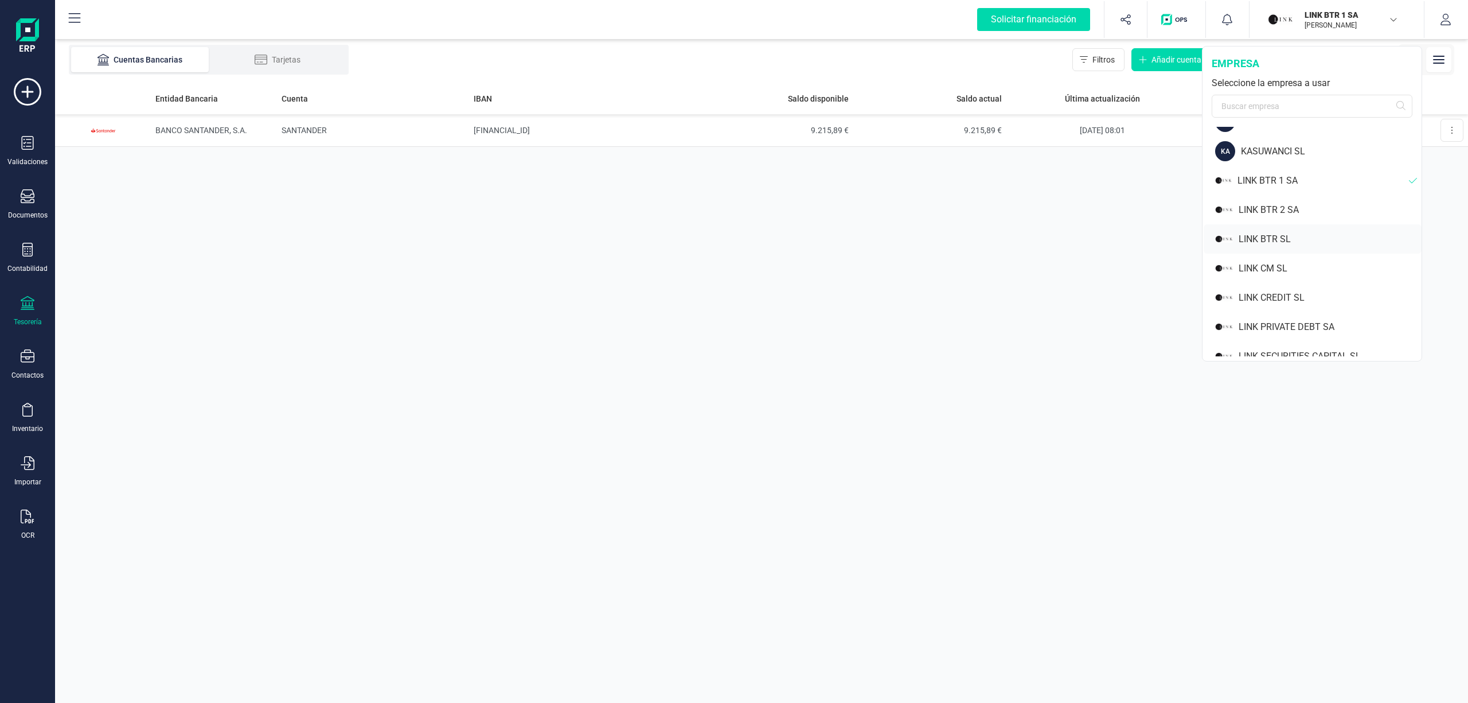
scroll to position [758, 0]
click at [1256, 200] on div "LINK BTR 2 SA" at bounding box center [1330, 203] width 183 height 14
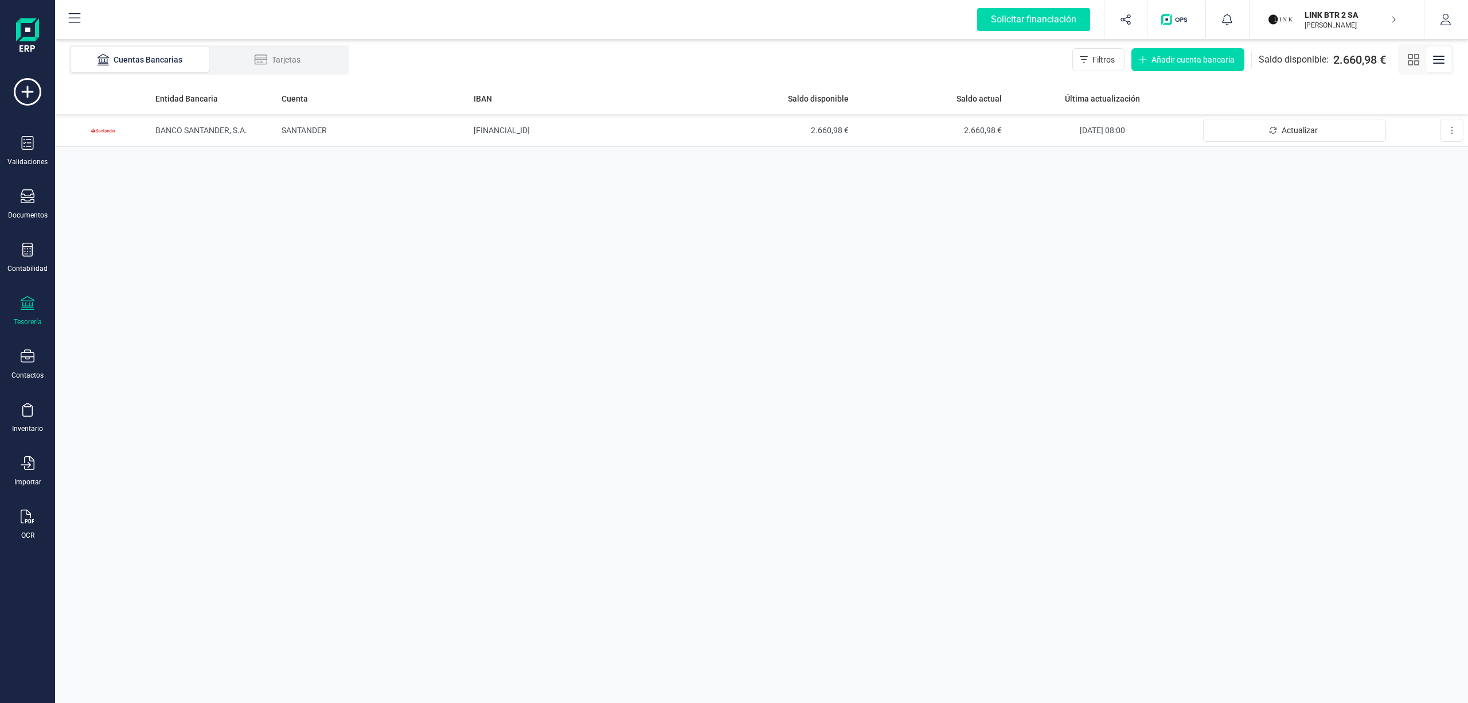
click at [1337, 16] on p "LINK BTR 2 SA" at bounding box center [1351, 14] width 92 height 11
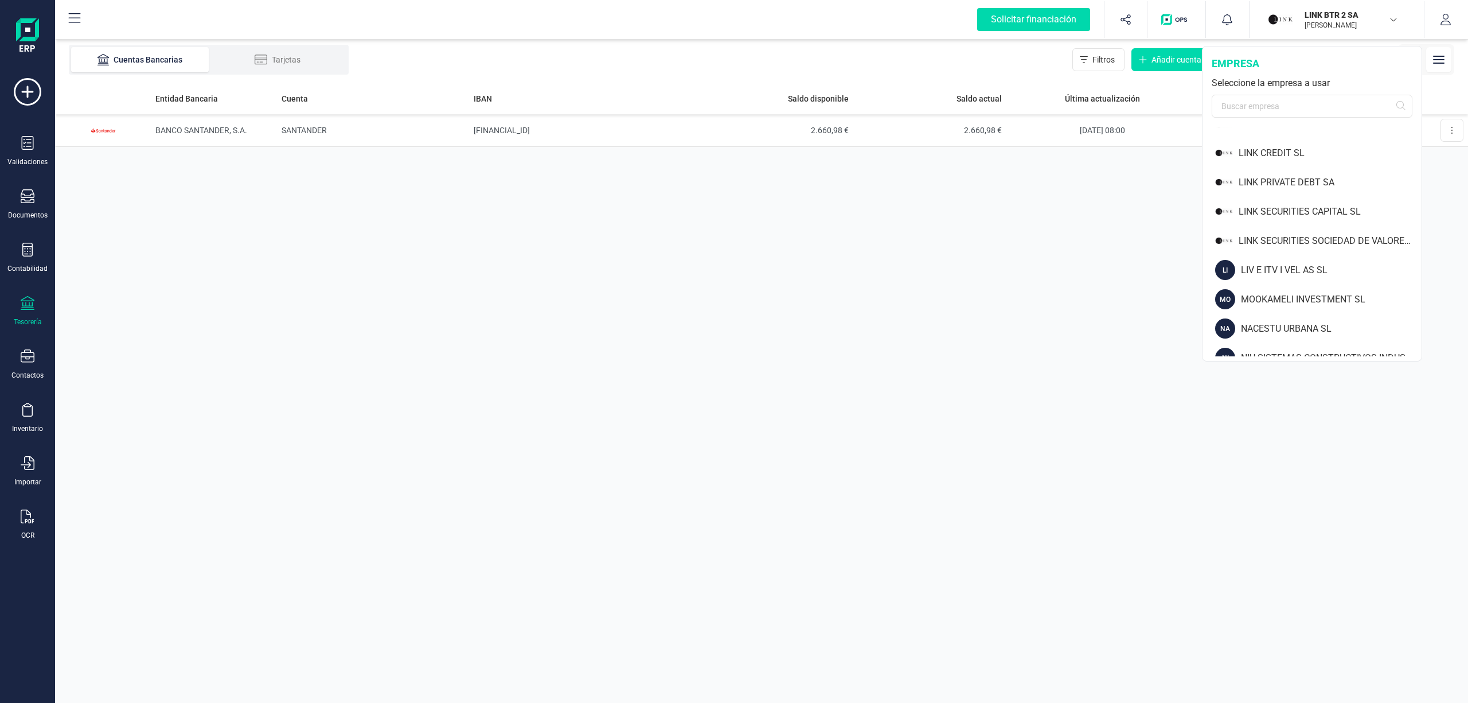
scroll to position [875, 0]
click at [1275, 263] on div "LINK SECURITIES SOCIEDAD DE VALORES SA" at bounding box center [1330, 261] width 183 height 14
